Goal: Navigation & Orientation: Find specific page/section

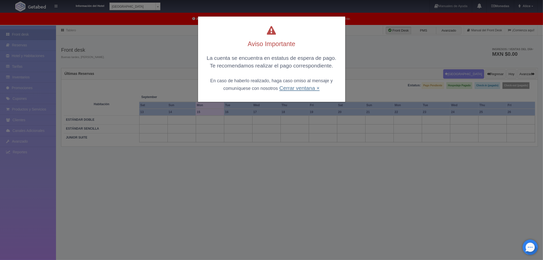
click at [300, 89] on link "Cerrar ventana ×" at bounding box center [299, 88] width 40 height 6
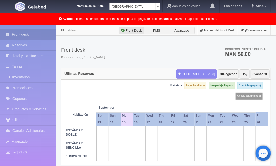
scroll to position [26, 0]
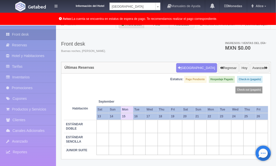
scroll to position [26, 0]
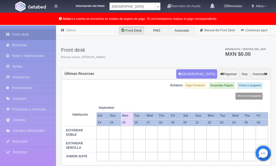
scroll to position [26, 0]
